Goal: Task Accomplishment & Management: Complete application form

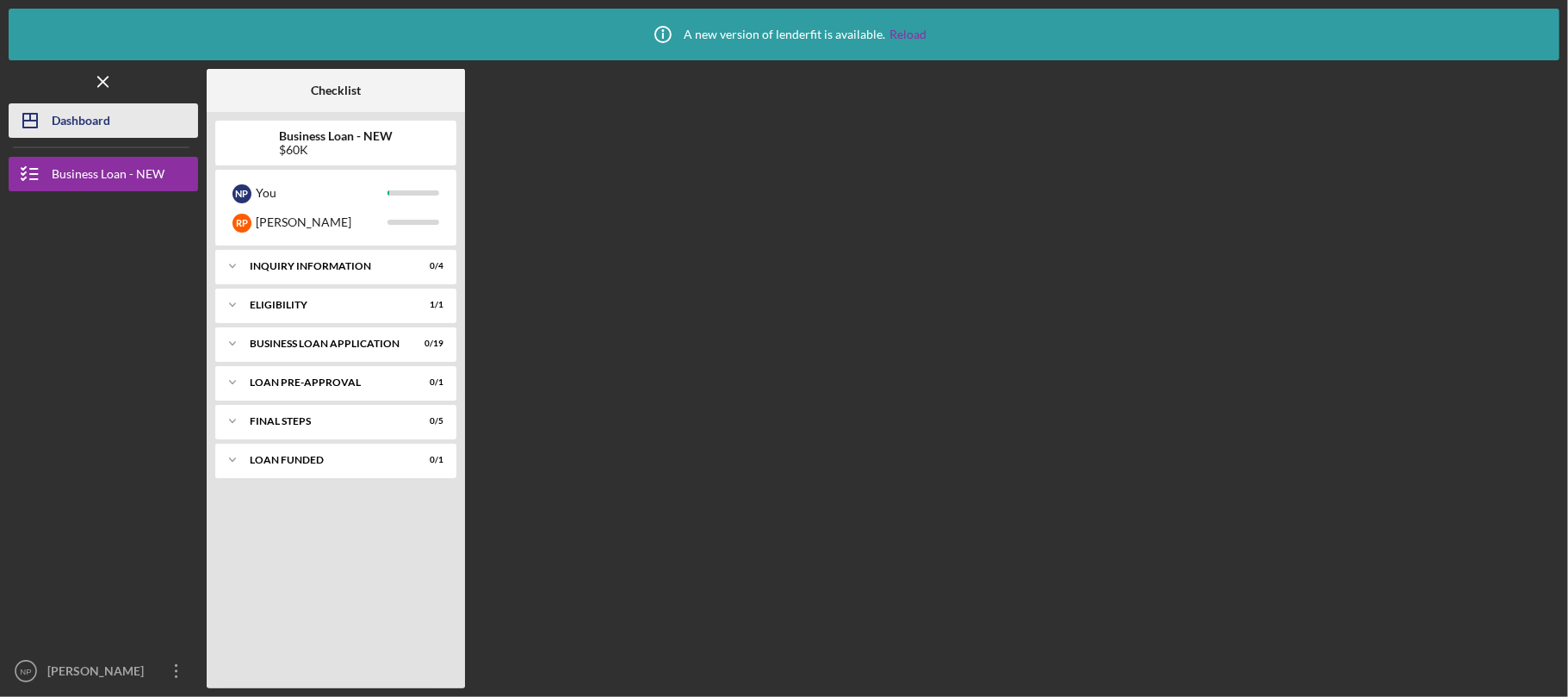
click at [107, 114] on div "Dashboard" at bounding box center [81, 123] width 58 height 39
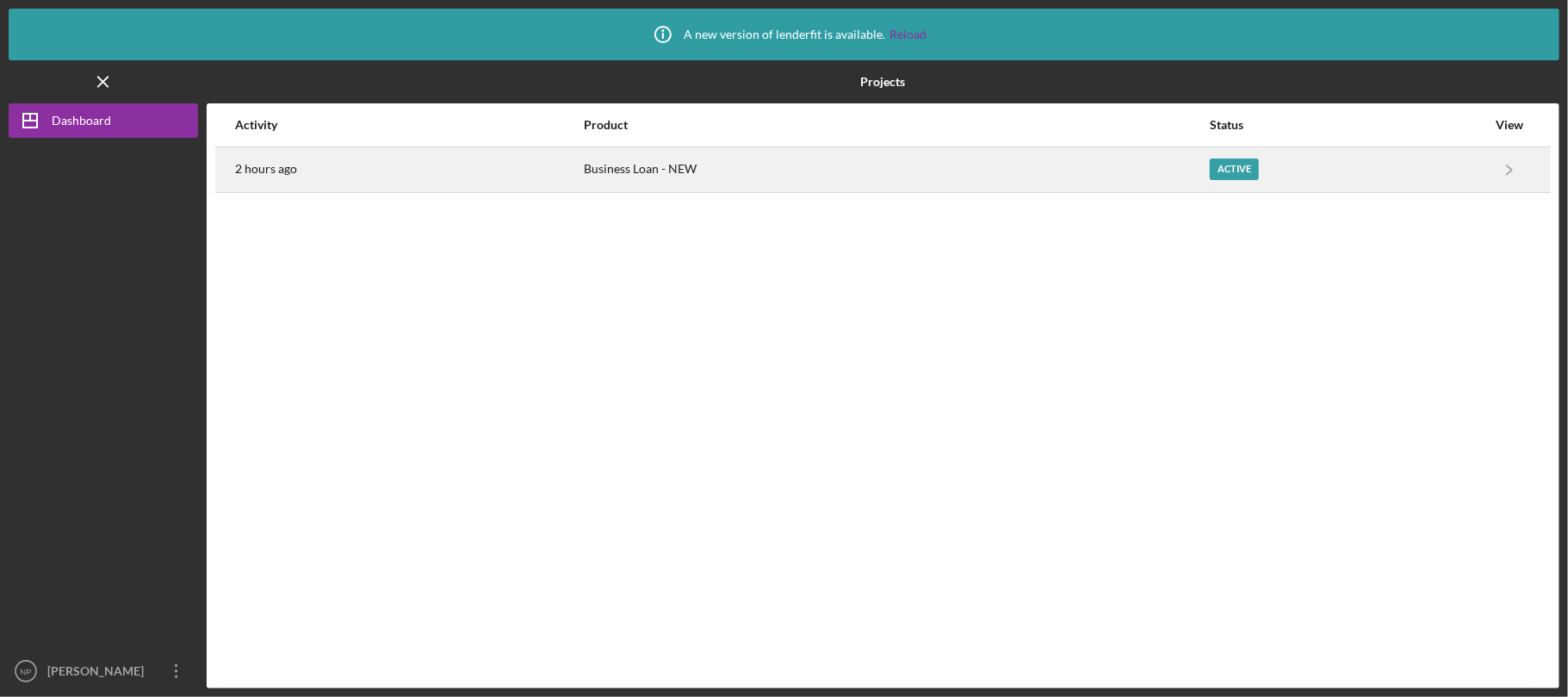
click at [729, 191] on td "Business Loan - NEW" at bounding box center [896, 169] width 627 height 45
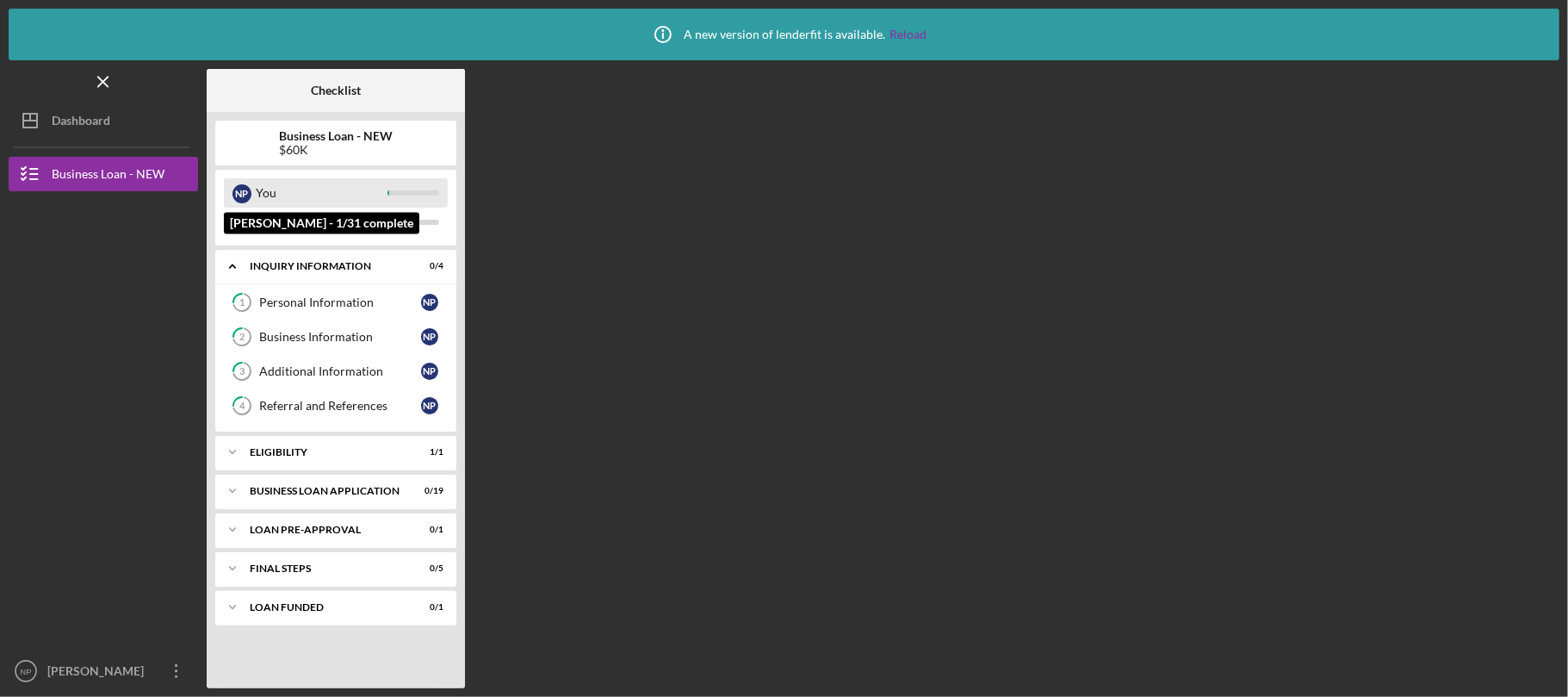
click at [315, 187] on div "You" at bounding box center [321, 193] width 132 height 29
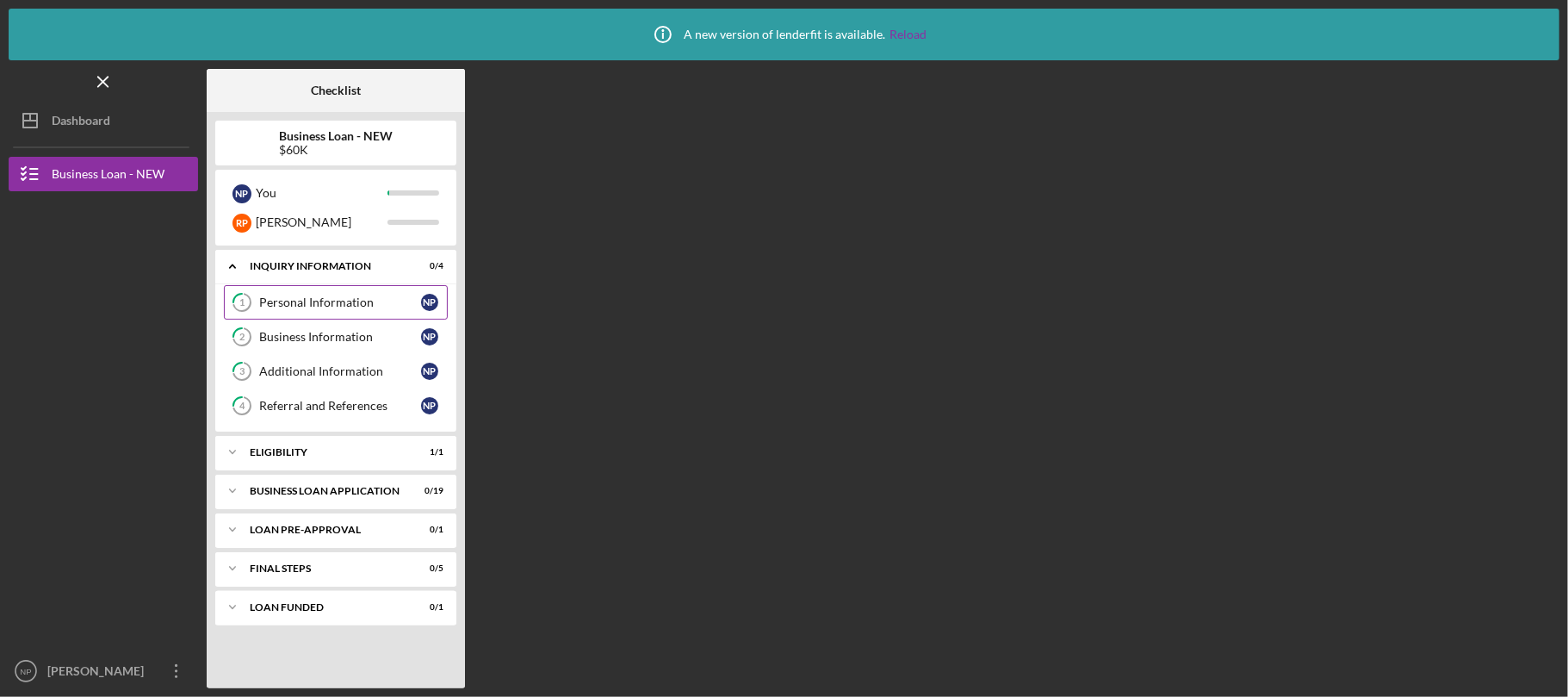
click at [366, 301] on div "Personal Information" at bounding box center [340, 302] width 162 height 14
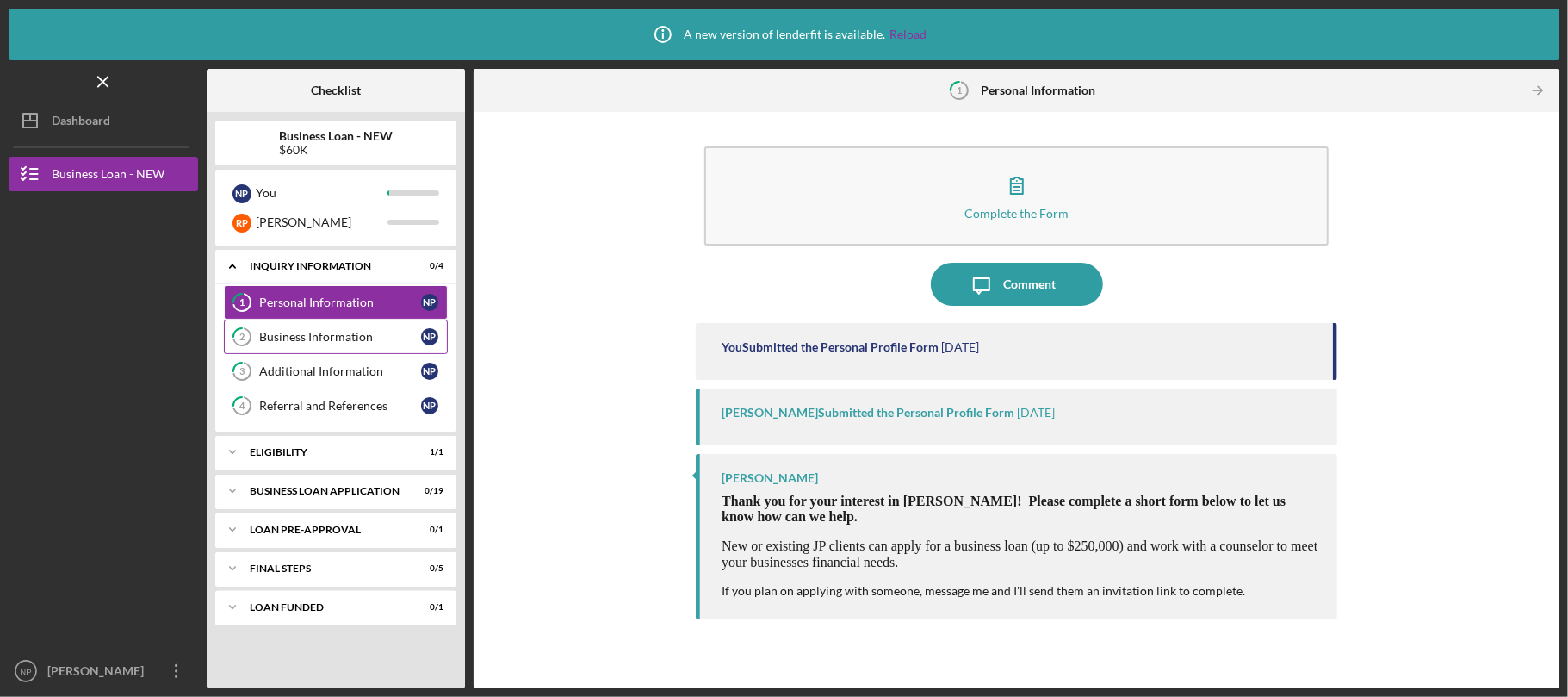
click at [367, 331] on div "Business Information" at bounding box center [340, 337] width 162 height 14
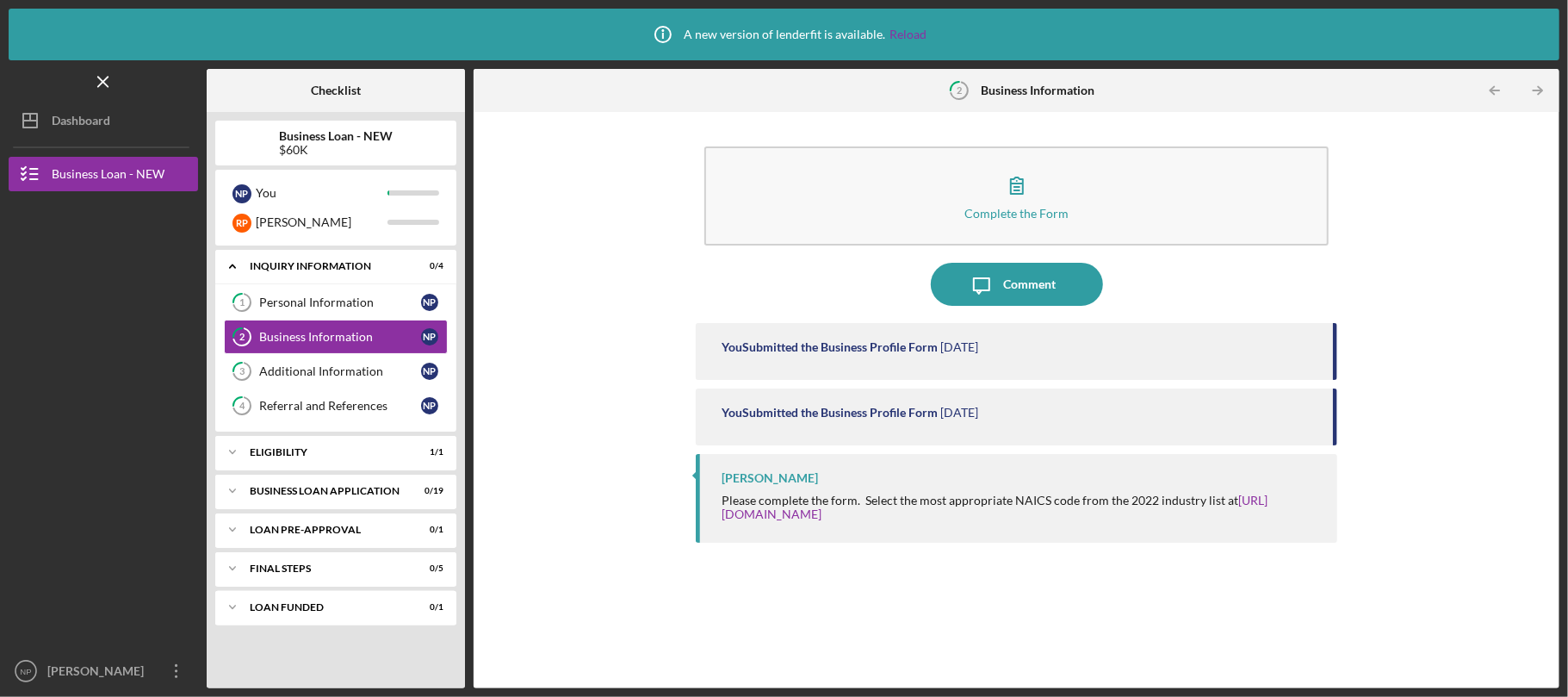
click at [865, 421] on div "You Submitted the Business Profile Form [DATE]" at bounding box center [1016, 417] width 641 height 56
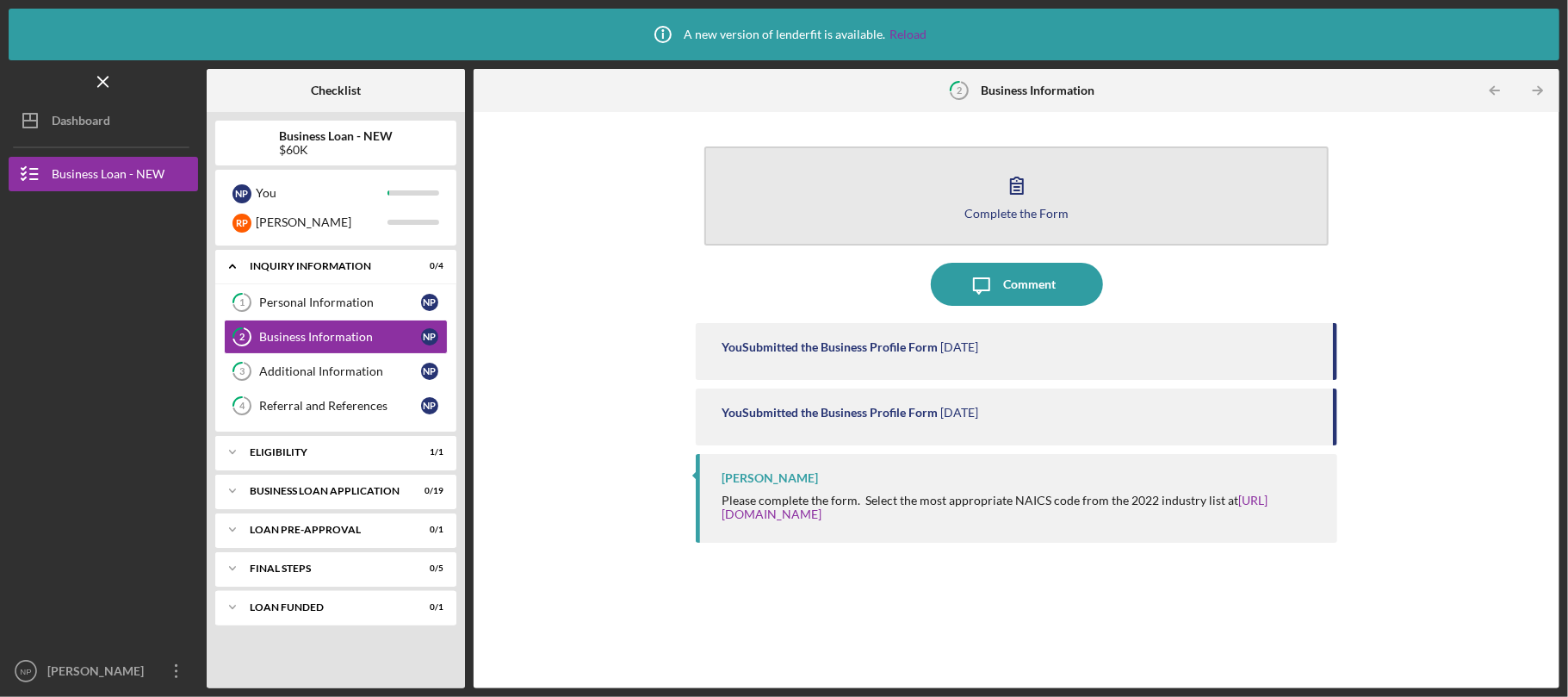
click at [1010, 184] on icon "button" at bounding box center [1017, 185] width 43 height 43
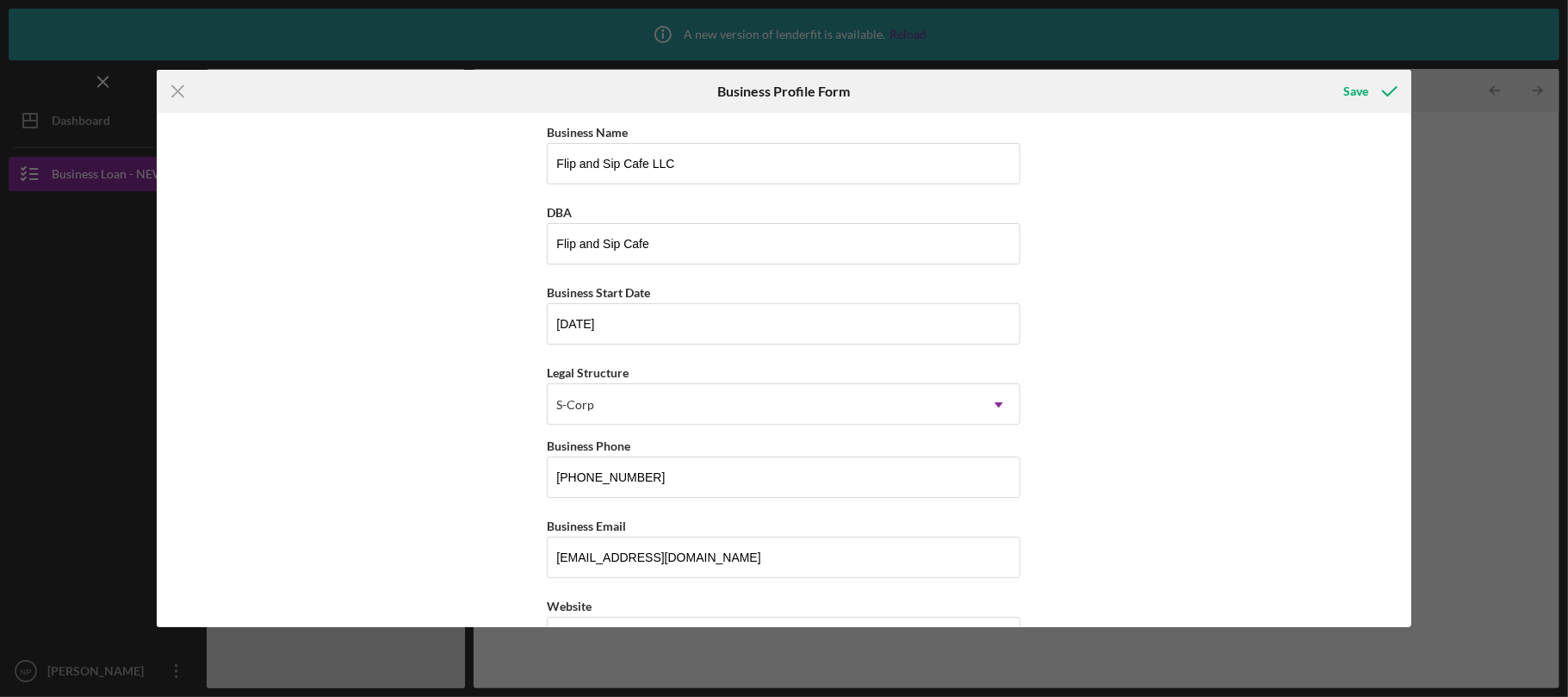
click at [1442, 137] on div "Icon/Menu Close Business Profile Form Save Business Name Flip and Sip Cafe LLC …" at bounding box center [784, 348] width 1568 height 697
click at [167, 91] on icon "Icon/Menu Close" at bounding box center [177, 91] width 43 height 43
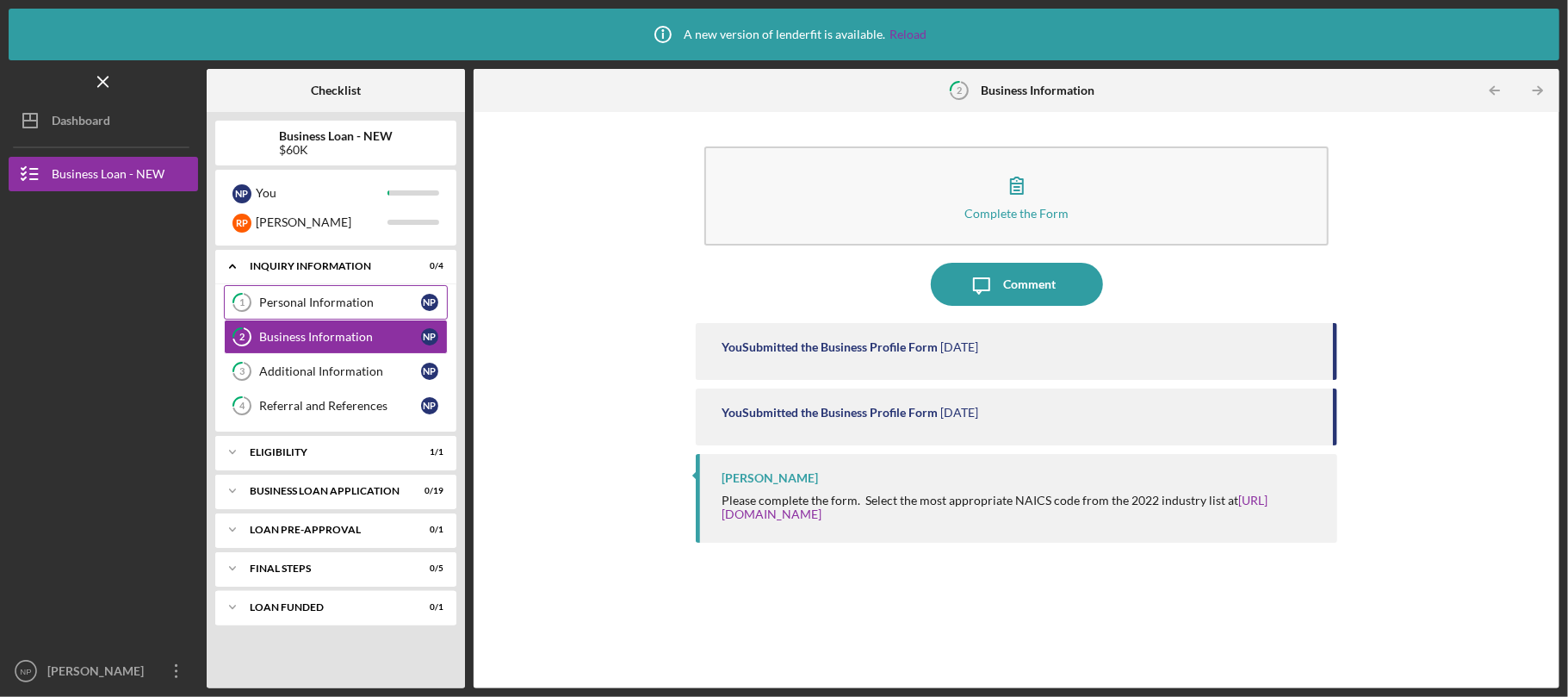
click at [311, 294] on link "1 Personal Information N P" at bounding box center [336, 302] width 224 height 35
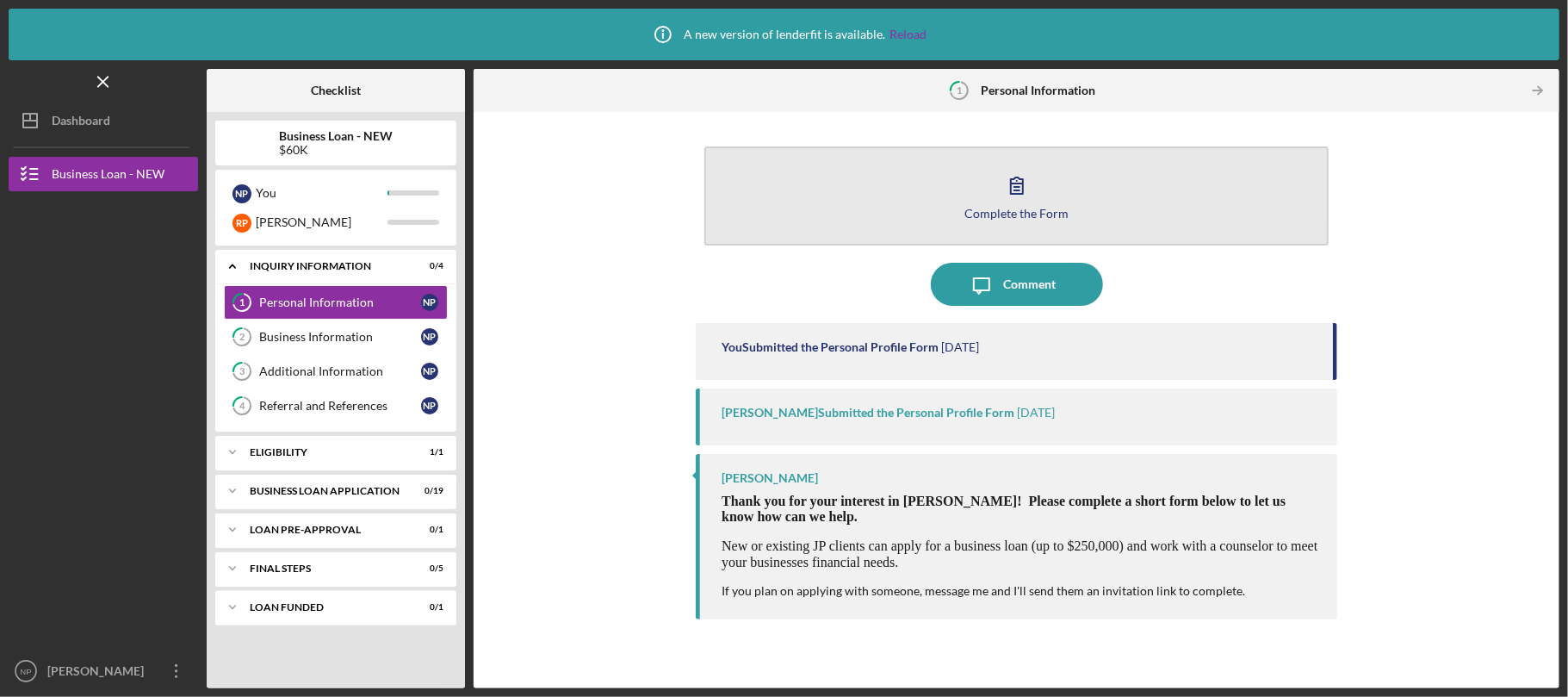
click at [892, 191] on button "Complete the Form Form" at bounding box center [1017, 196] width 624 height 99
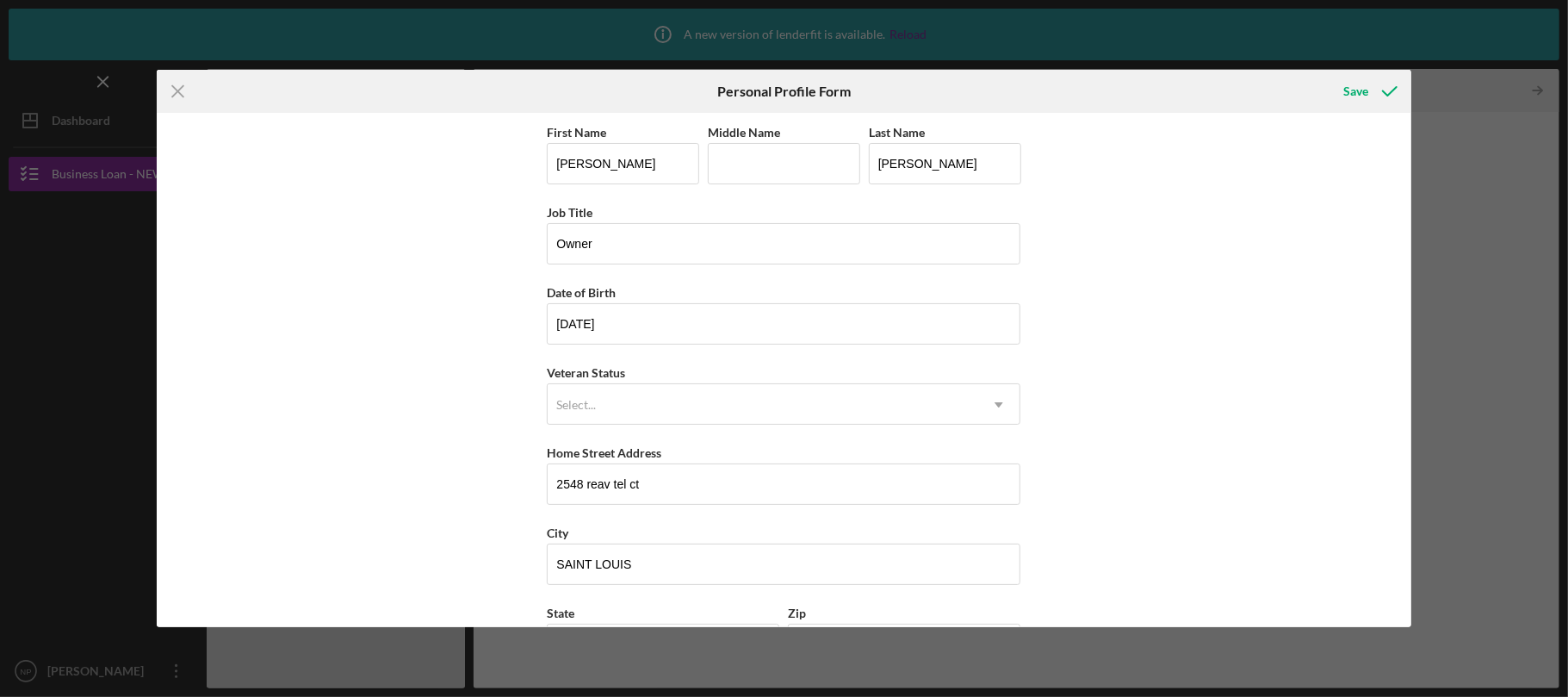
click at [1376, 187] on div "First Name [PERSON_NAME] Middle Name Last Name [PERSON_NAME] Job Title Owner Da…" at bounding box center [784, 369] width 1255 height 514
click at [1497, 211] on div "Icon/Menu Close Personal Profile Form Save First Name [PERSON_NAME] Middle Name…" at bounding box center [784, 348] width 1568 height 697
click at [169, 90] on icon "Icon/Menu Close" at bounding box center [177, 91] width 43 height 43
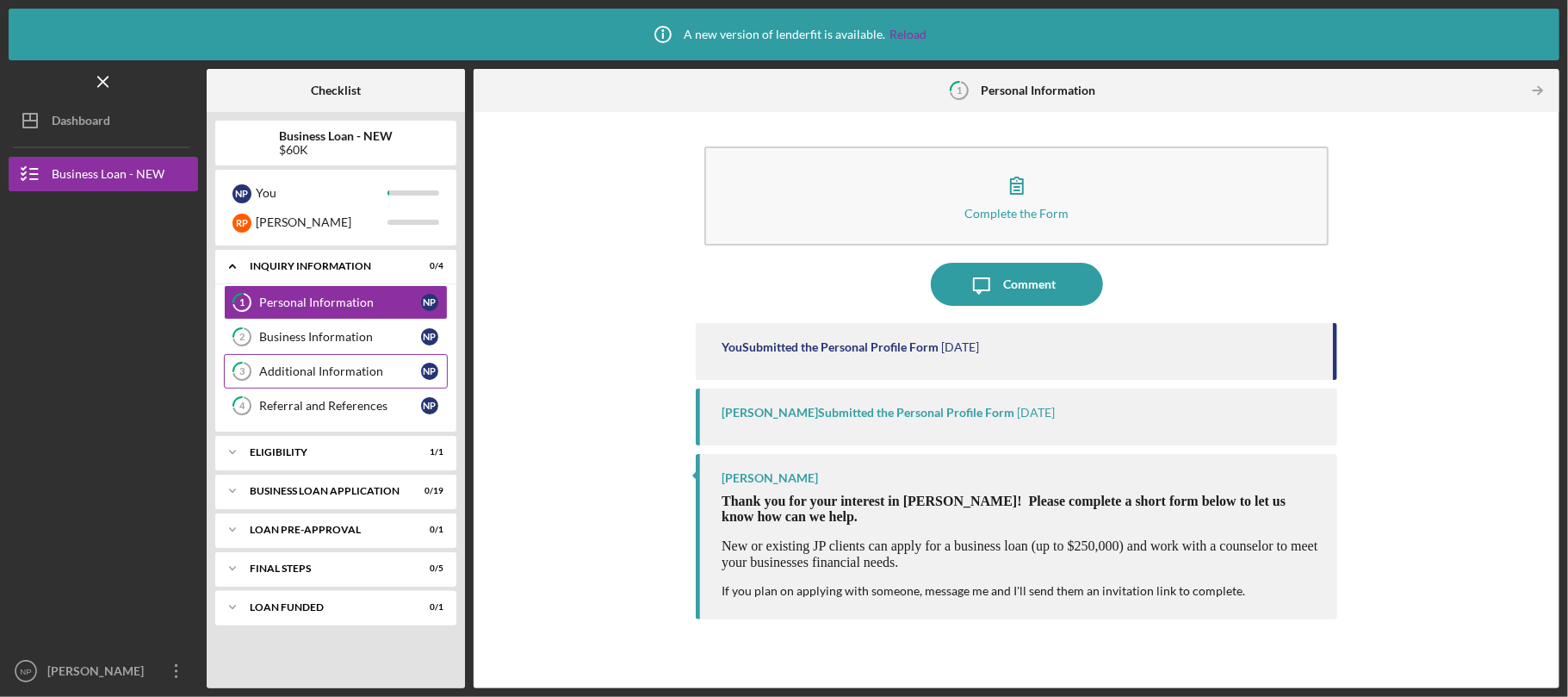
click at [331, 370] on div "Additional Information" at bounding box center [340, 371] width 162 height 14
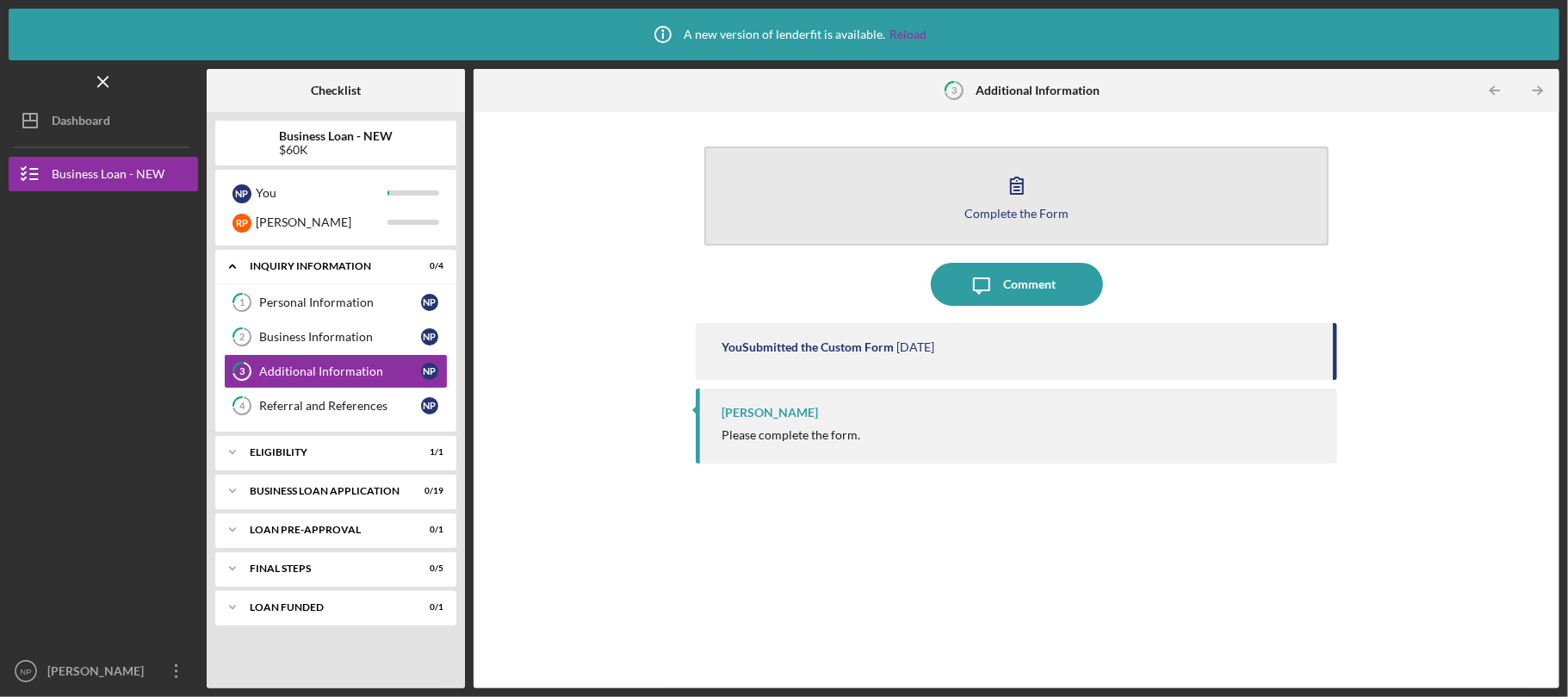
click at [886, 187] on button "Complete the Form Form" at bounding box center [1017, 196] width 624 height 99
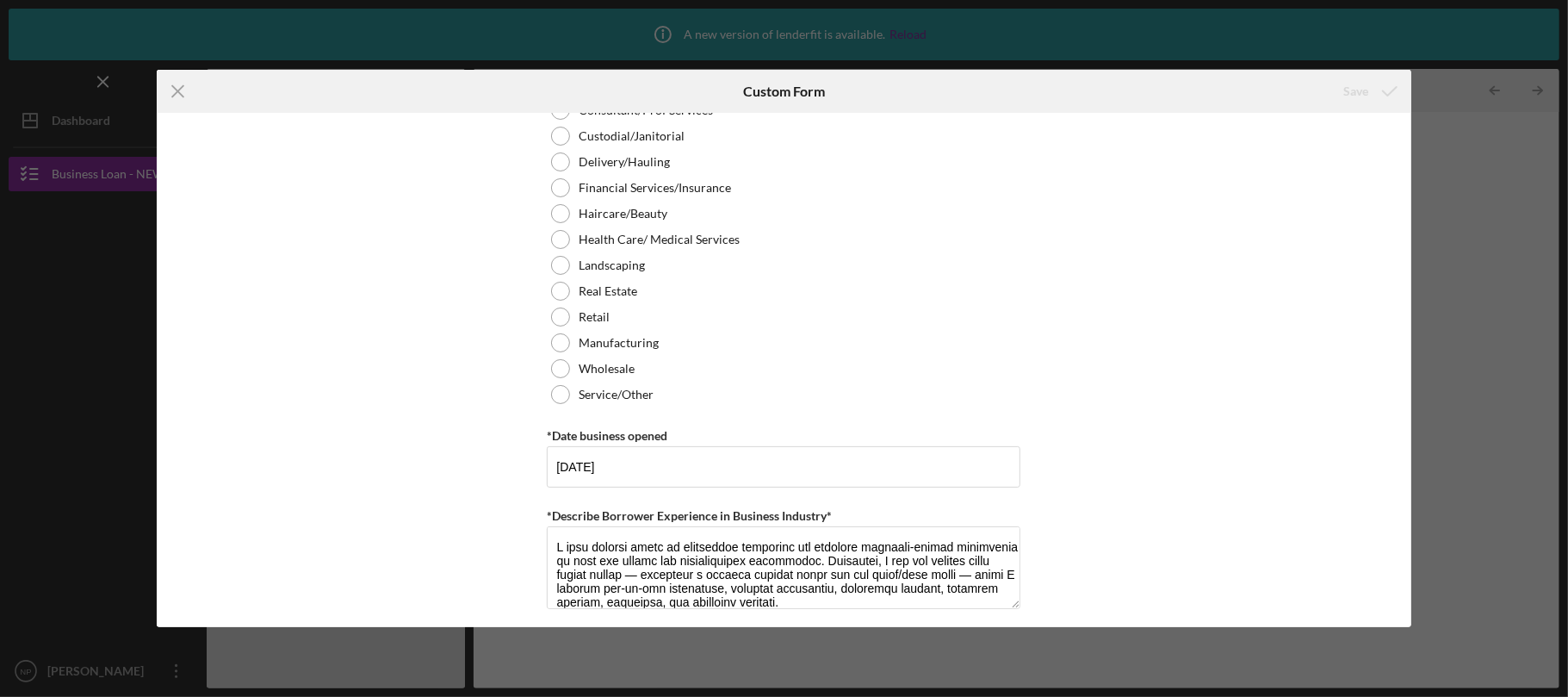
scroll to position [918, 0]
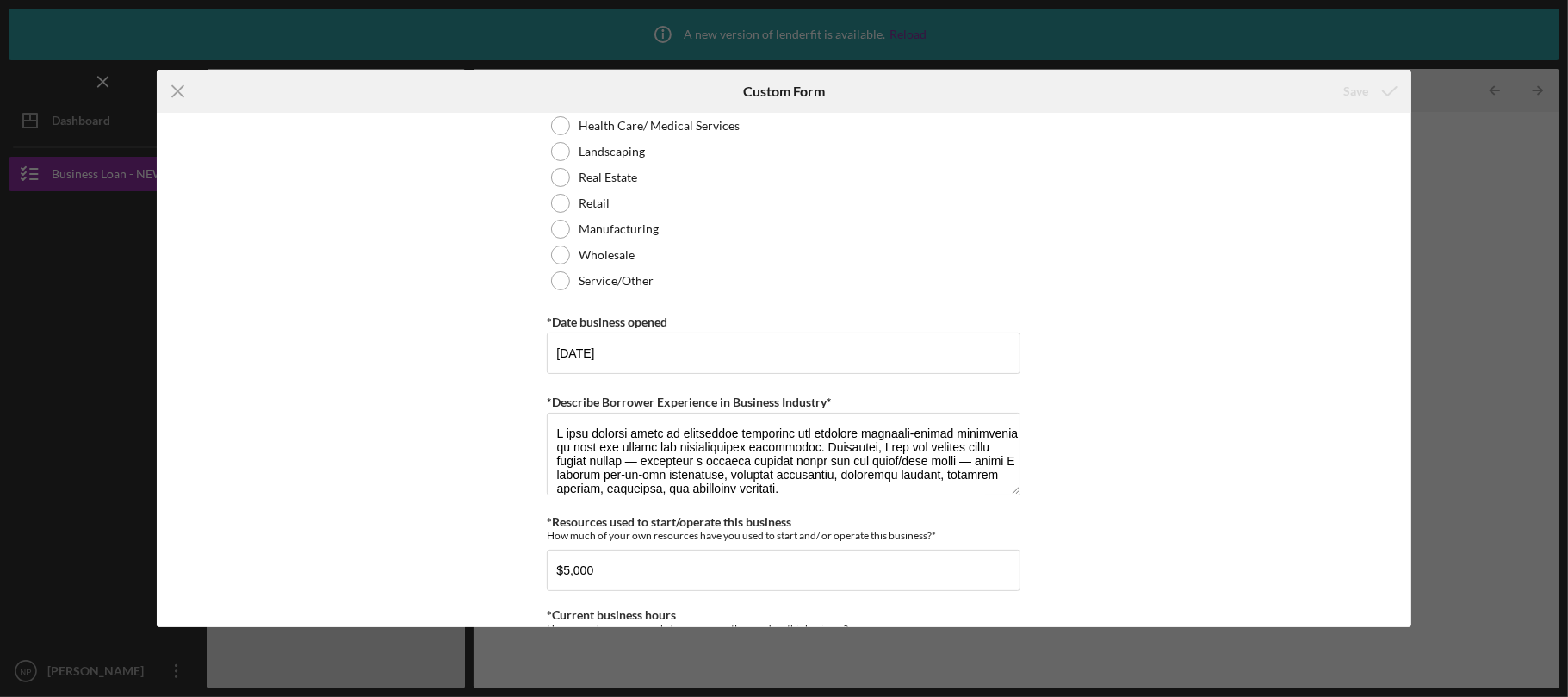
click at [1438, 114] on div "Icon/Menu Close Custom Form Save Personal Information *Mobile Phone [PHONE_NUMB…" at bounding box center [784, 348] width 1568 height 697
click at [1427, 138] on div "Icon/Menu Close Custom Form Save Personal Information *Mobile Phone [PHONE_NUMB…" at bounding box center [784, 348] width 1568 height 697
click at [184, 87] on icon "Icon/Menu Close" at bounding box center [177, 91] width 43 height 43
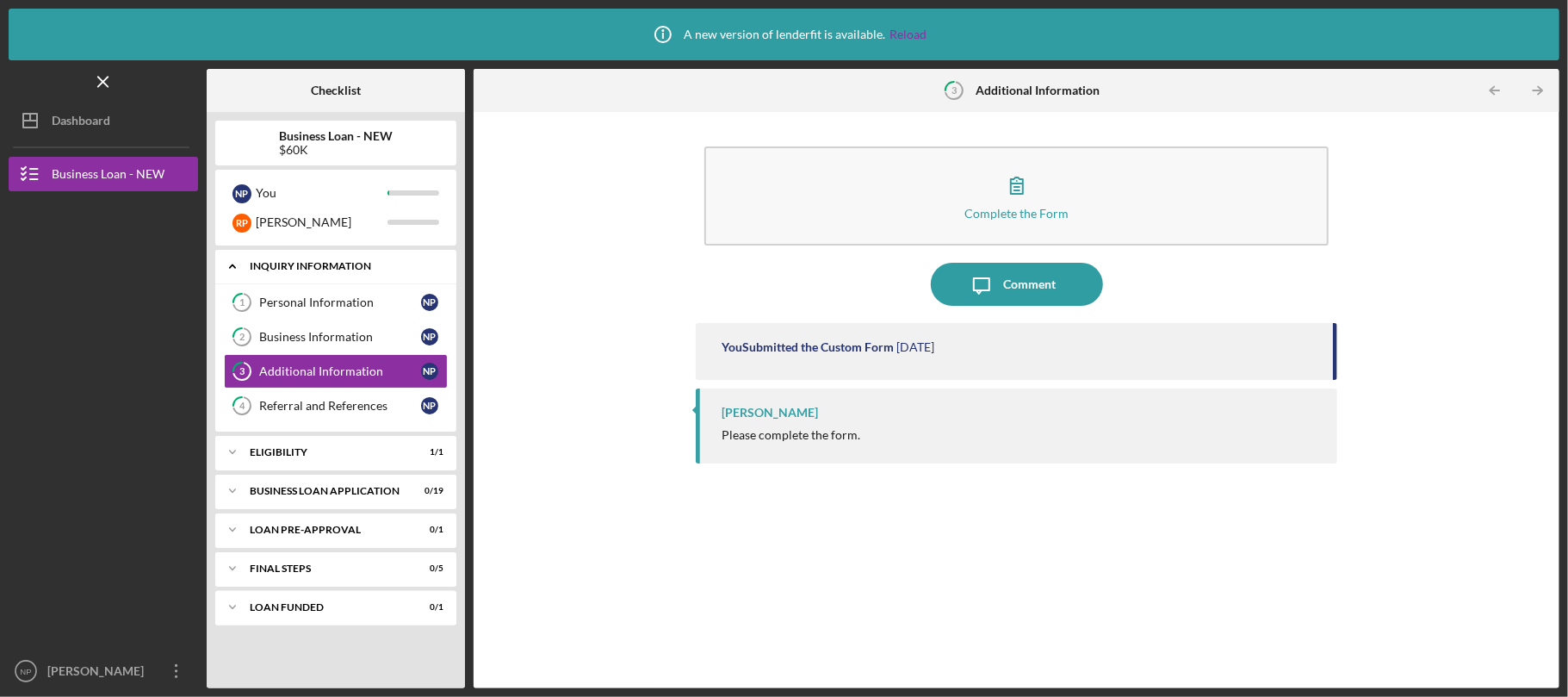
click at [311, 261] on div "INQUIRY INFORMATION" at bounding box center [343, 266] width 186 height 10
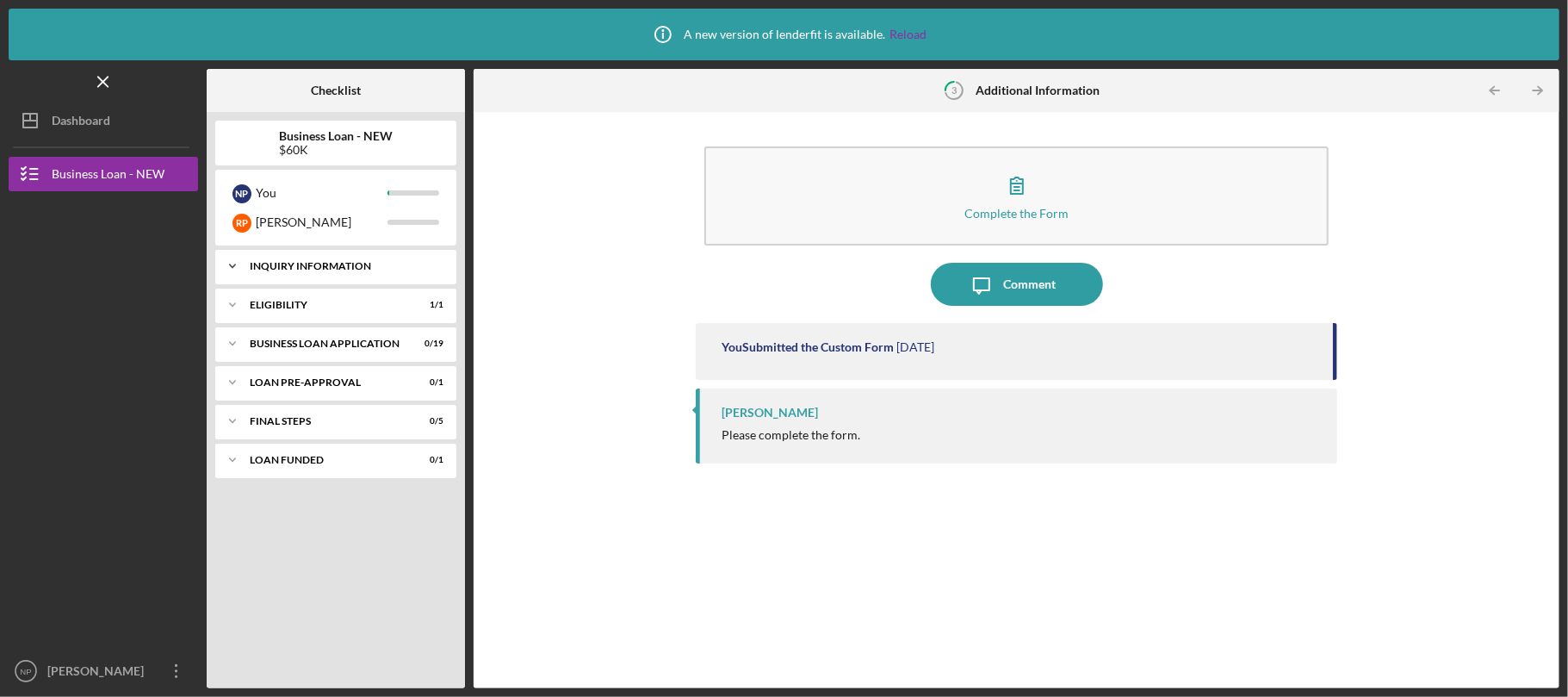
click at [259, 256] on div "Icon/Expander INQUIRY INFORMATION 0 / 4" at bounding box center [336, 267] width 241 height 35
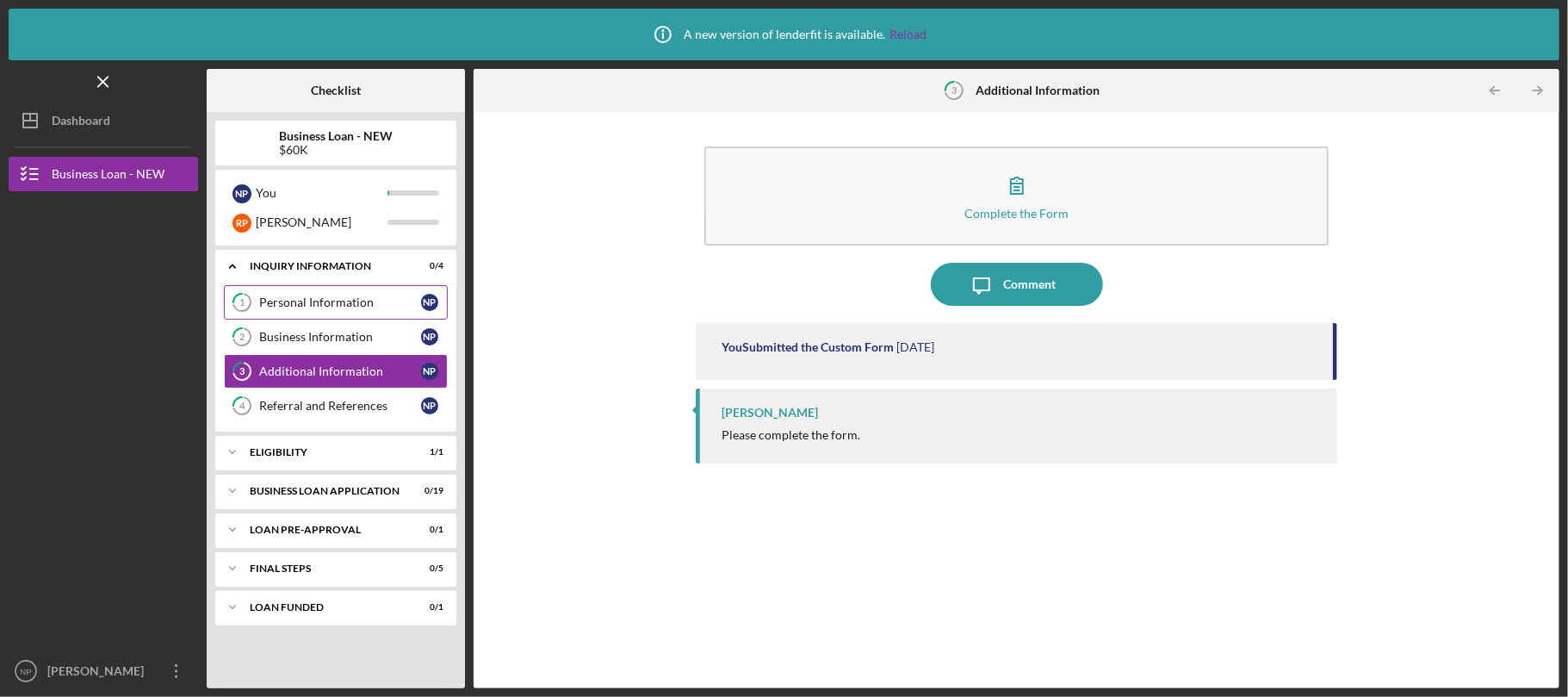
click at [365, 308] on div "Personal Information" at bounding box center [340, 302] width 162 height 14
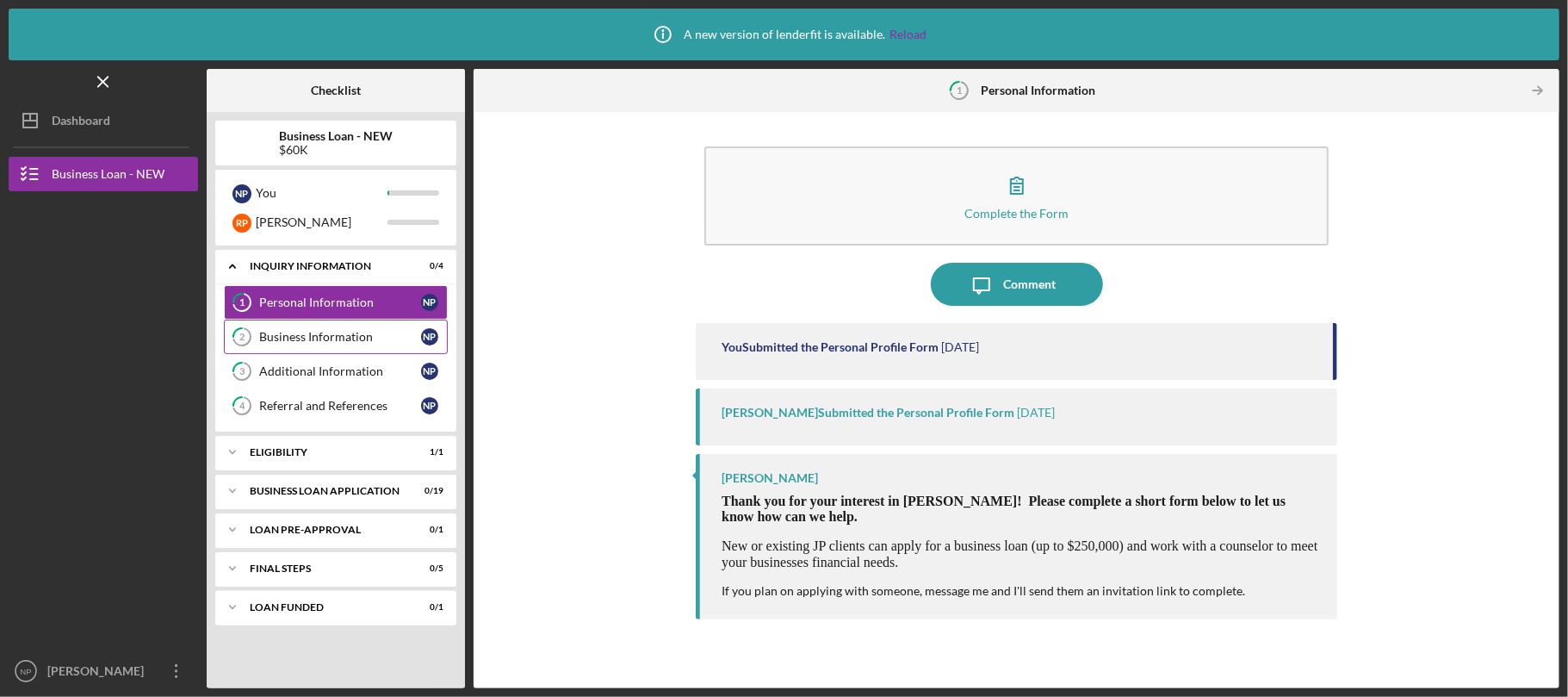
click at [367, 331] on div "Business Information" at bounding box center [340, 337] width 162 height 14
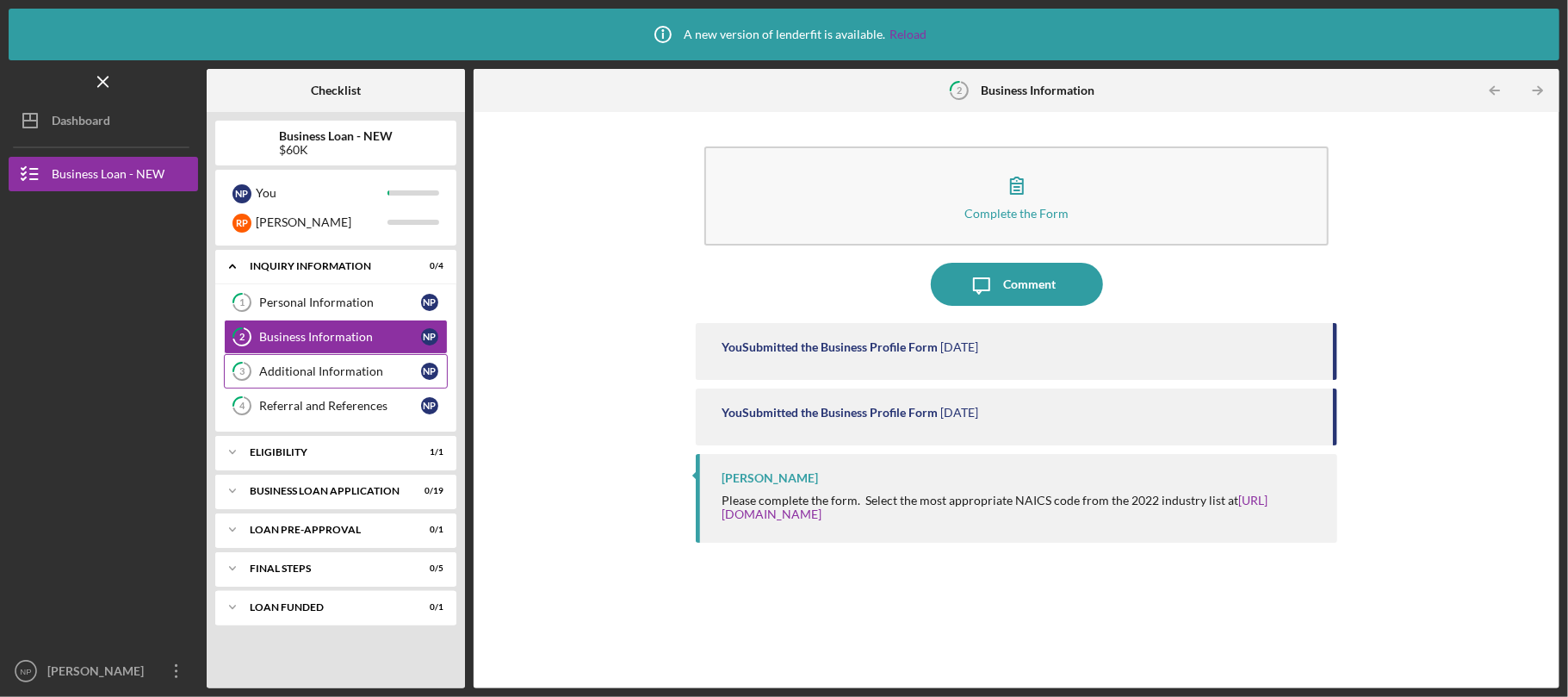
click at [380, 374] on div "Additional Information" at bounding box center [340, 371] width 162 height 14
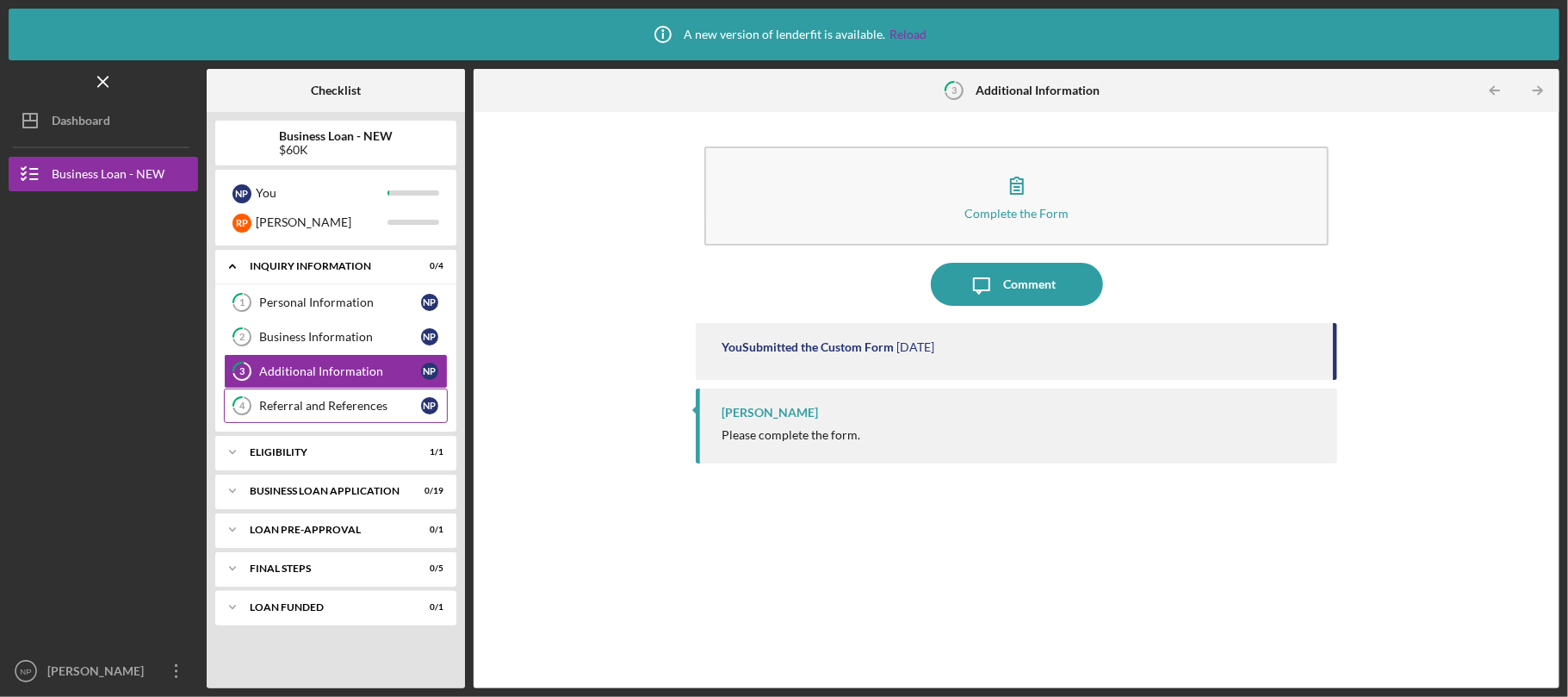
click at [339, 412] on div "Referral and References" at bounding box center [340, 405] width 162 height 14
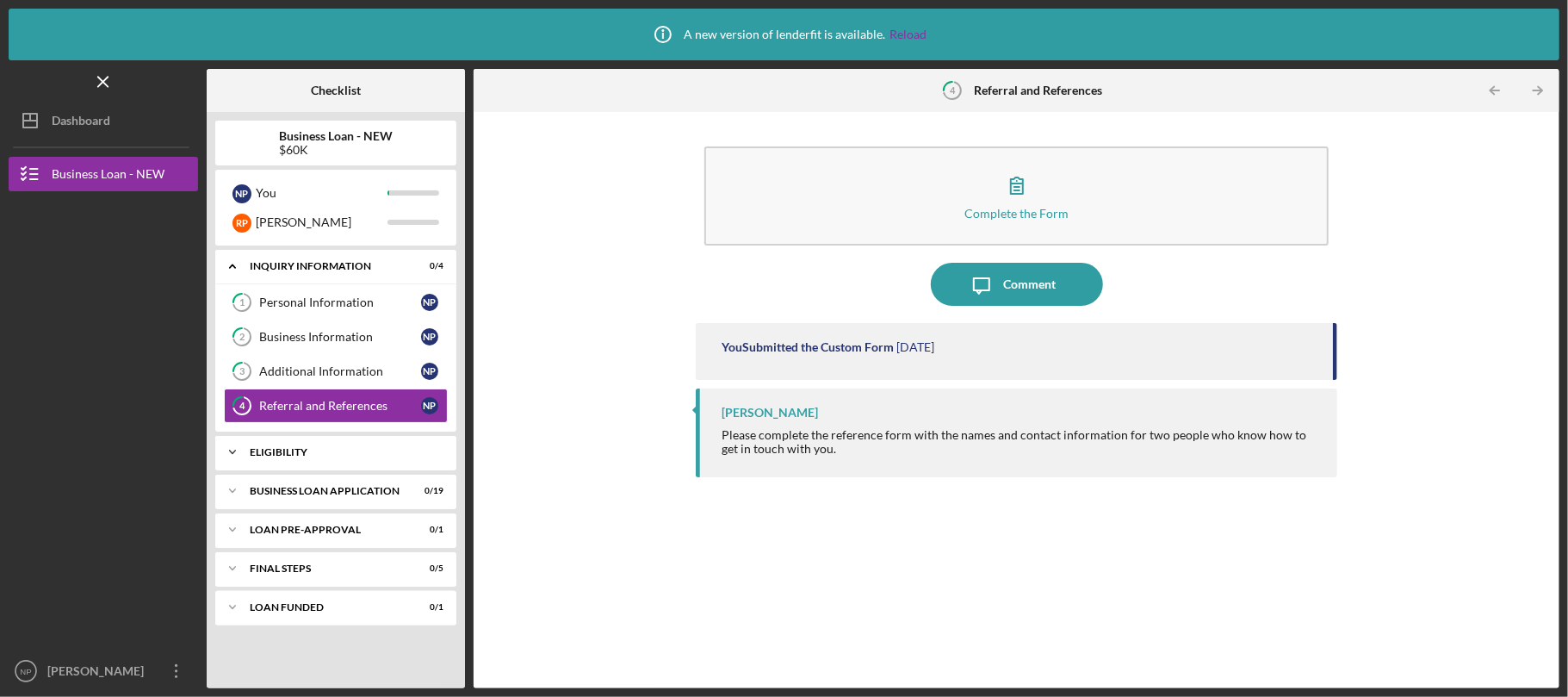
click at [357, 456] on div "ELIGIBILITY" at bounding box center [343, 451] width 186 height 10
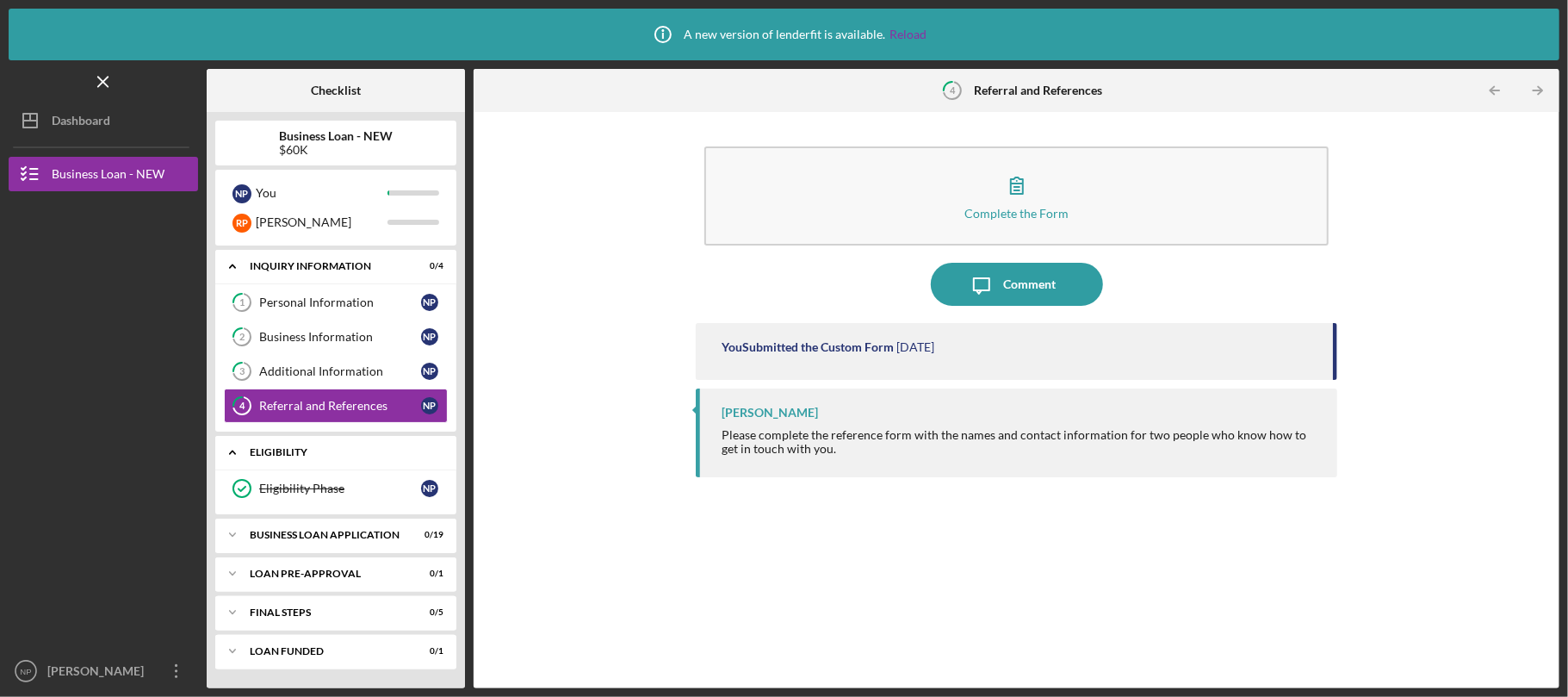
scroll to position [1, 0]
click at [337, 544] on div "Icon/Expander BUSINESS LOAN APPLICATION 0 / 19" at bounding box center [336, 535] width 241 height 35
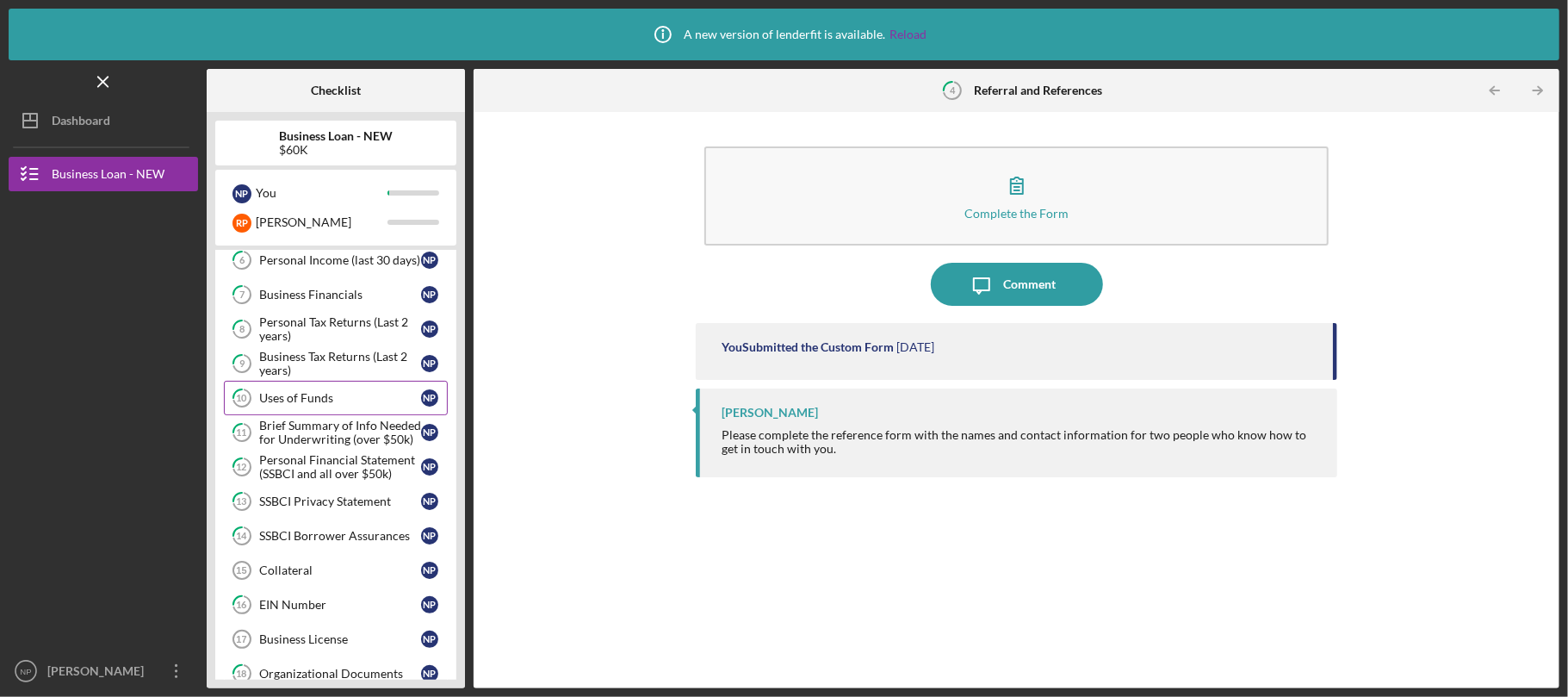
scroll to position [460, 0]
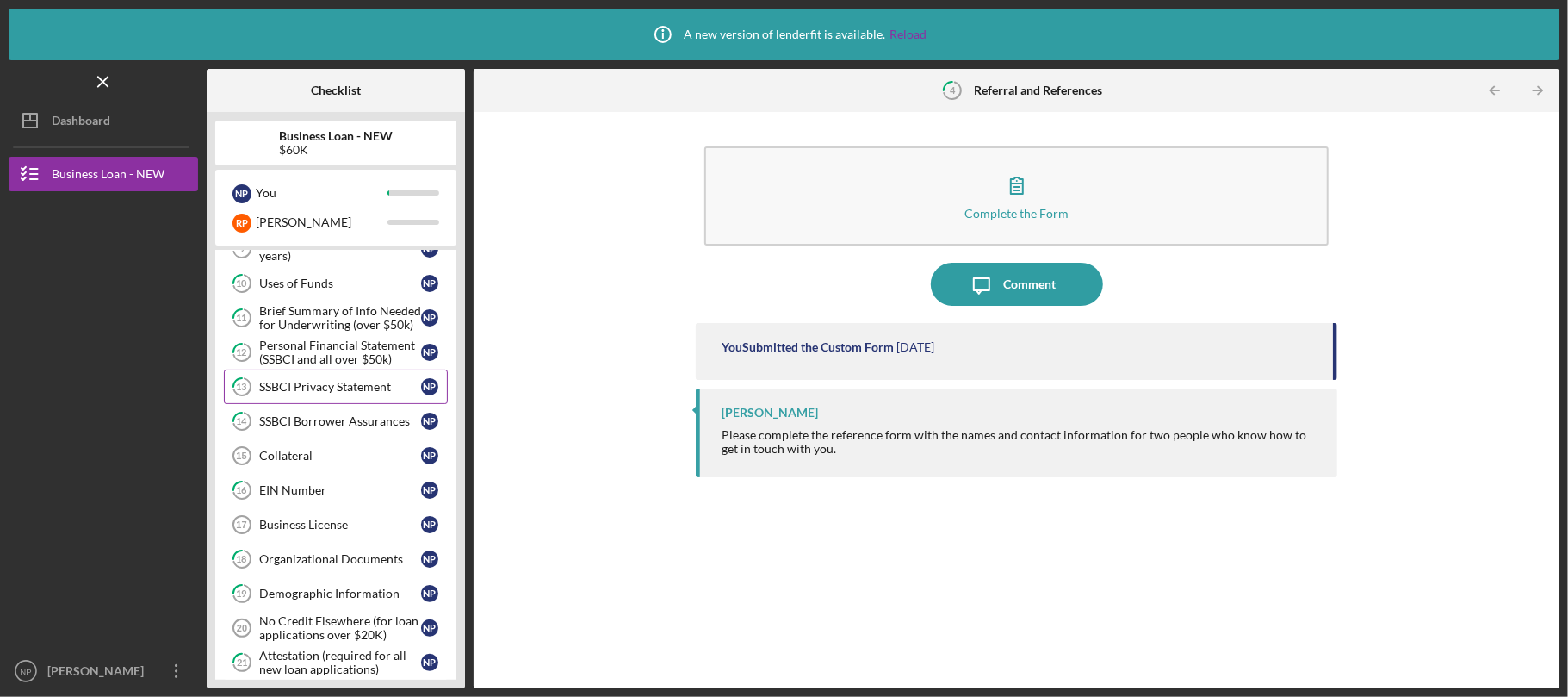
click at [368, 404] on link "13 SSBCI Privacy Statement N P" at bounding box center [336, 387] width 224 height 35
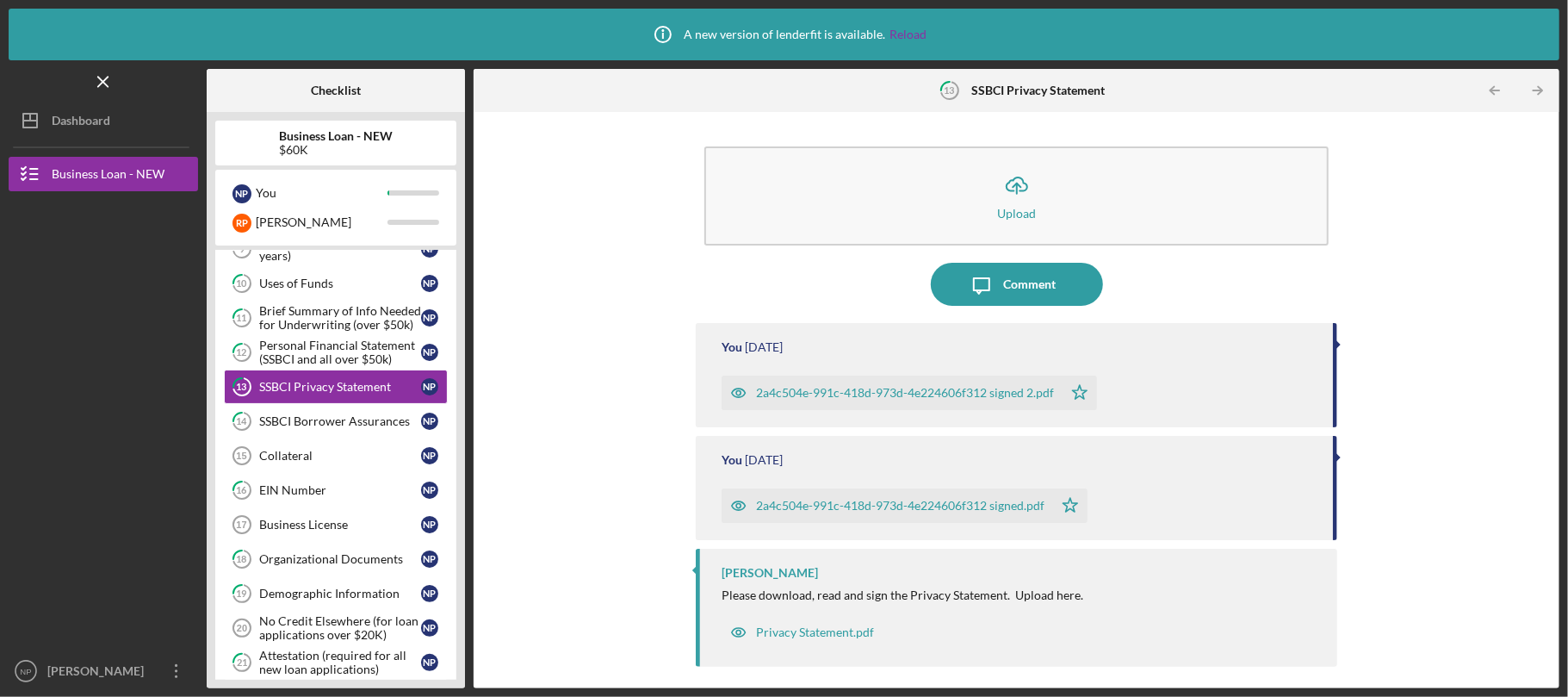
click at [856, 386] on div "2a4c504e-991c-418d-973d-4e224606f312 signed 2.pdf" at bounding box center [905, 392] width 298 height 14
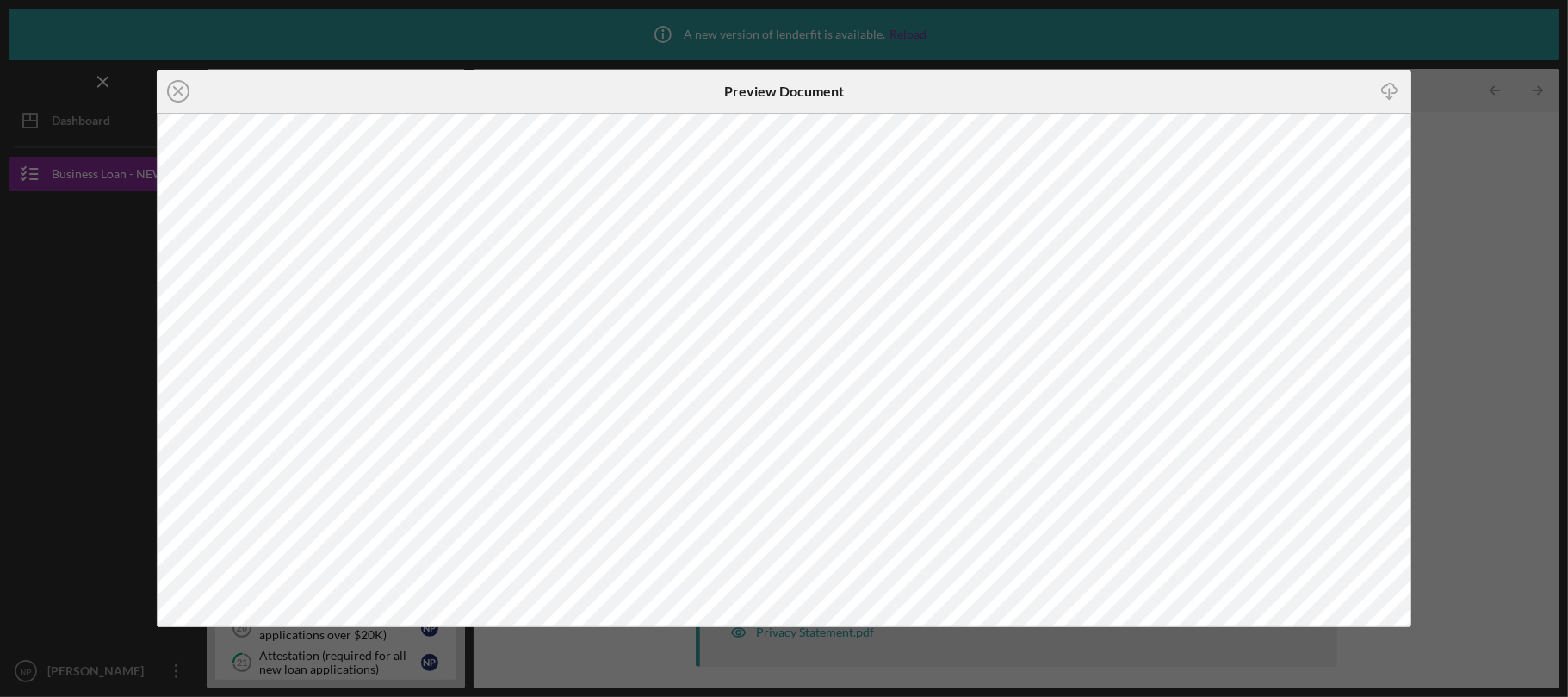
click at [1490, 318] on div "Icon/Close Preview Document Icon/Download" at bounding box center [784, 348] width 1568 height 697
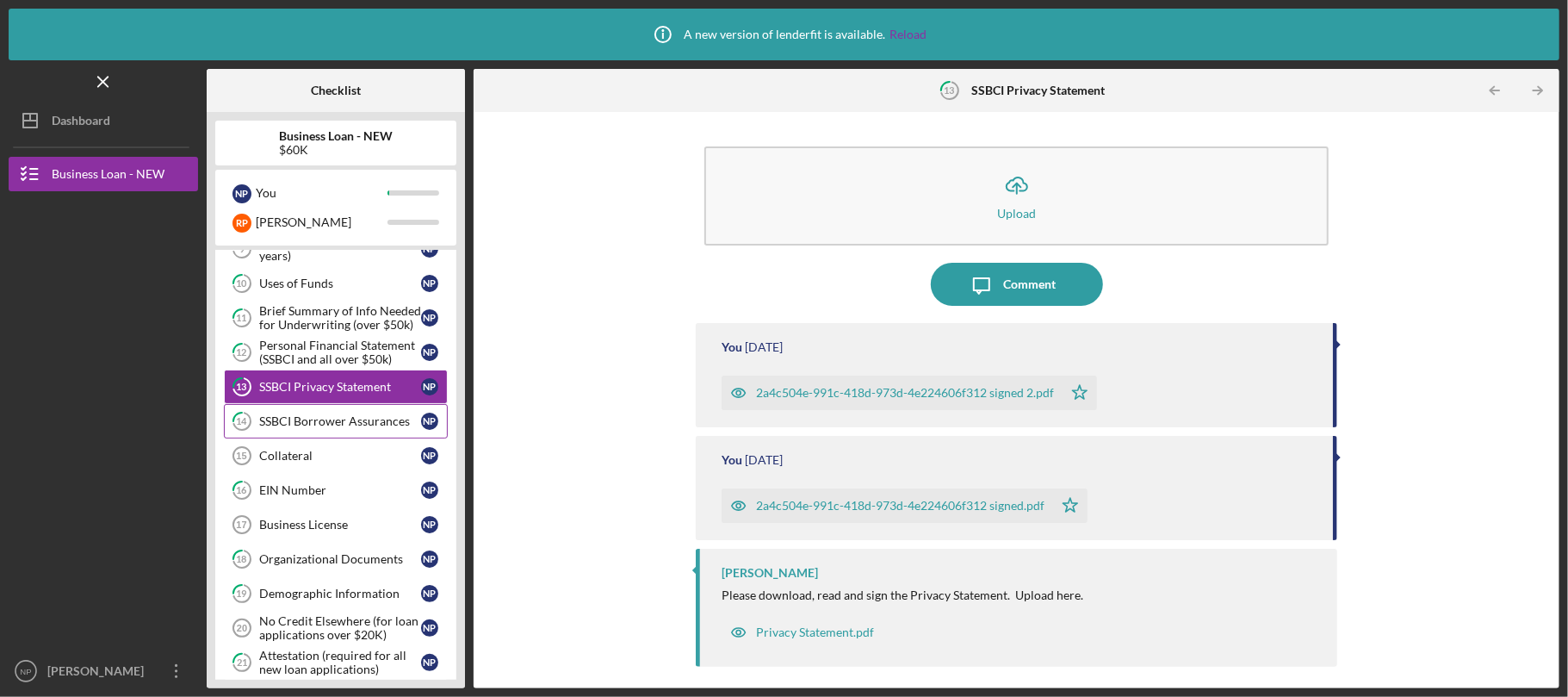
click at [303, 429] on div "SSBCI Borrower Assurances" at bounding box center [340, 420] width 162 height 14
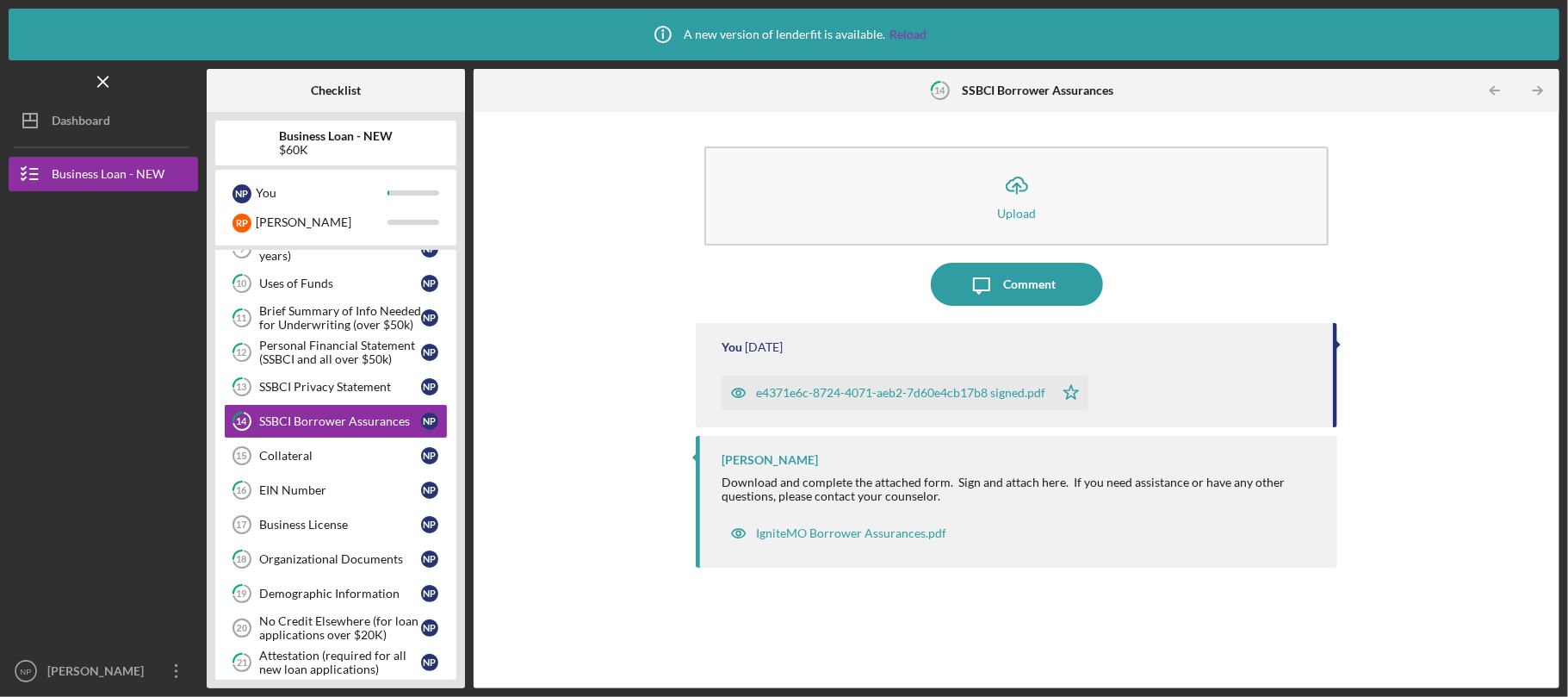
click at [939, 389] on div "e4371e6c-8724-4071-aeb2-7d60e4cb17b8 signed.pdf" at bounding box center [900, 392] width 289 height 14
